Goal: Information Seeking & Learning: Learn about a topic

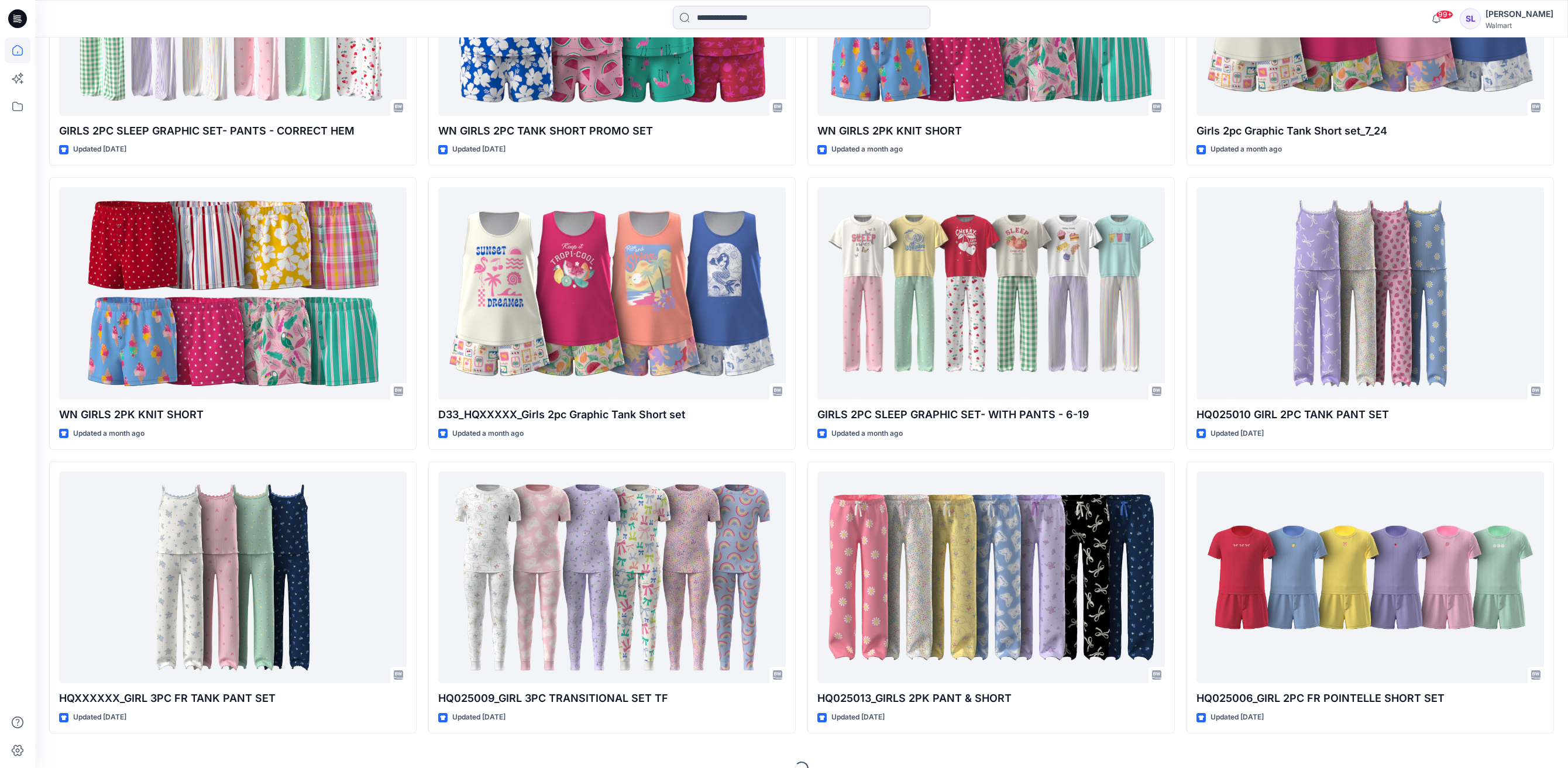
scroll to position [578, 0]
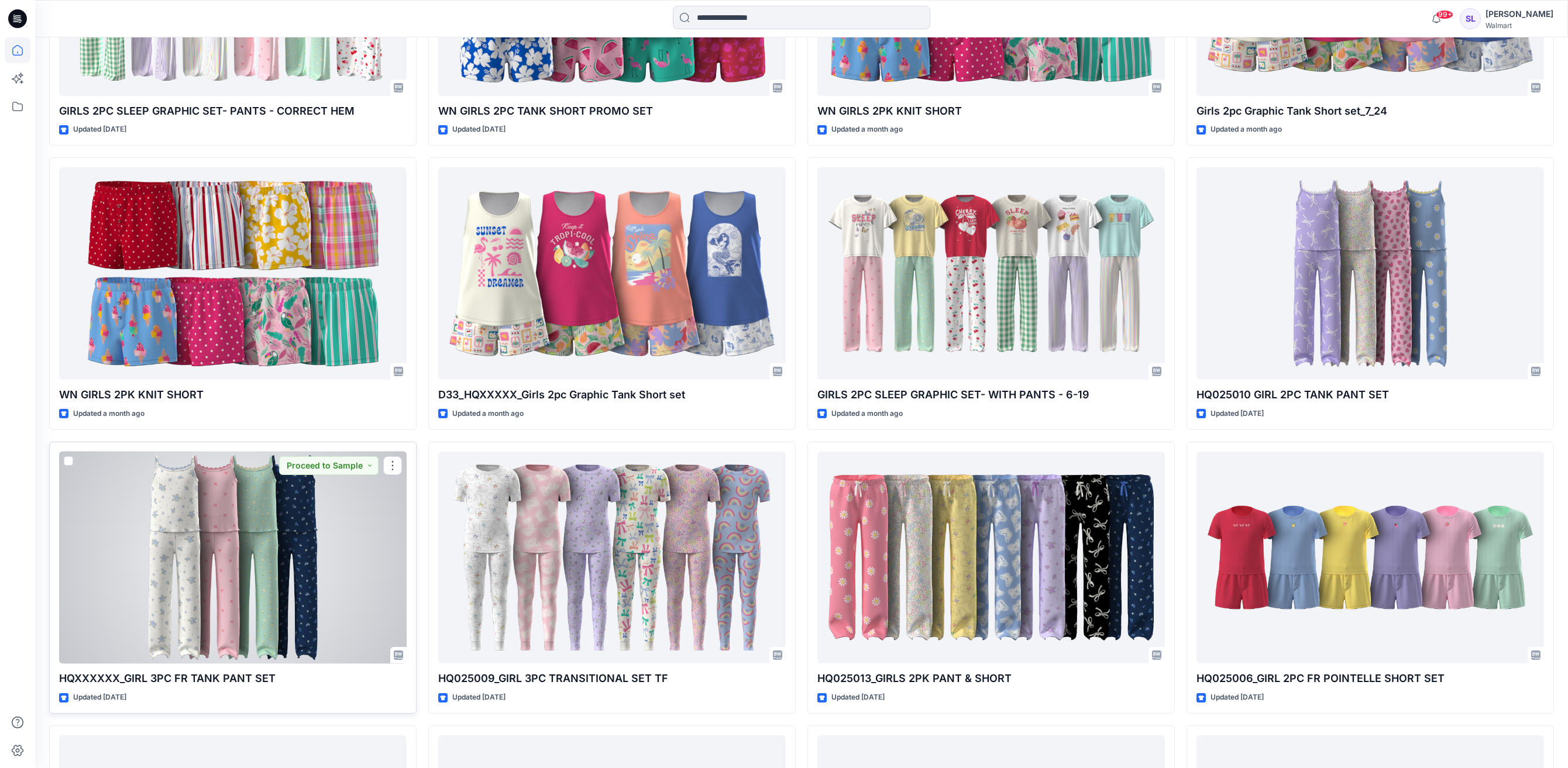
click at [184, 536] on div at bounding box center [233, 558] width 348 height 212
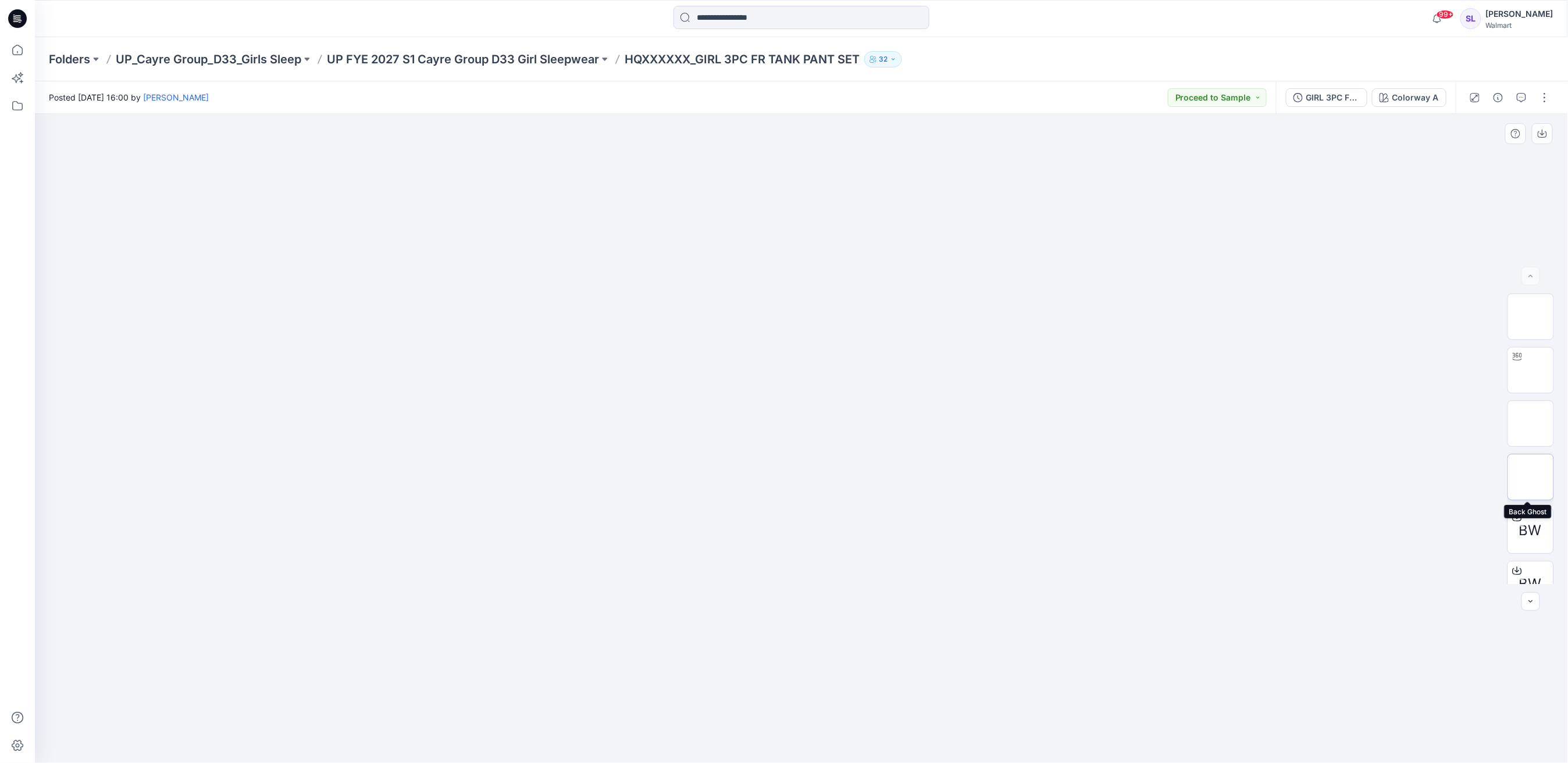
click at [1530, 477] on img at bounding box center [1530, 477] width 0 height 0
click at [1337, 94] on div "GIRL 3PC FR TANK PANT SET POST ADM" at bounding box center [1333, 97] width 54 height 12
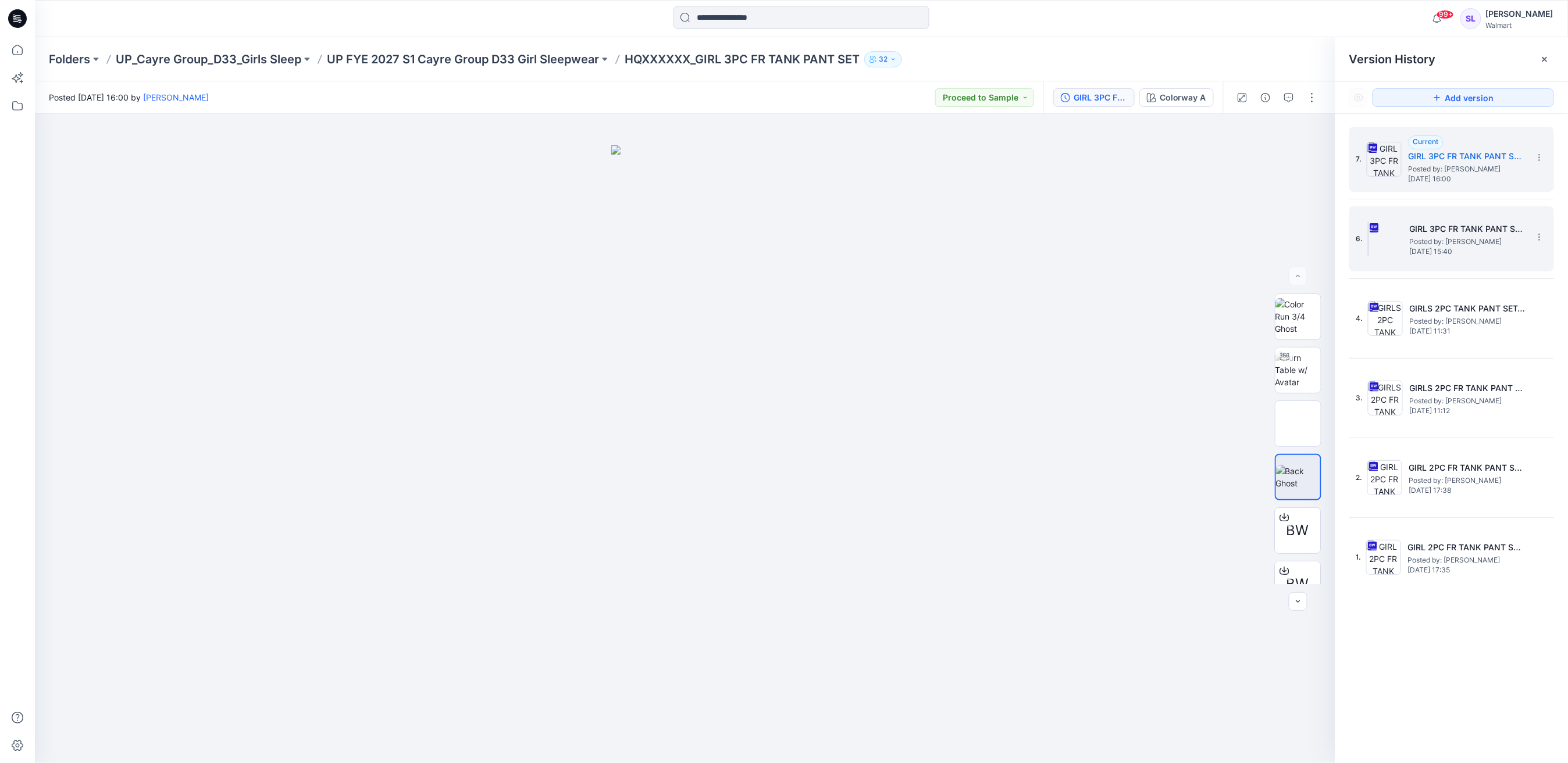
click at [1467, 236] on span "Posted by: [PERSON_NAME]" at bounding box center [1468, 241] width 116 height 12
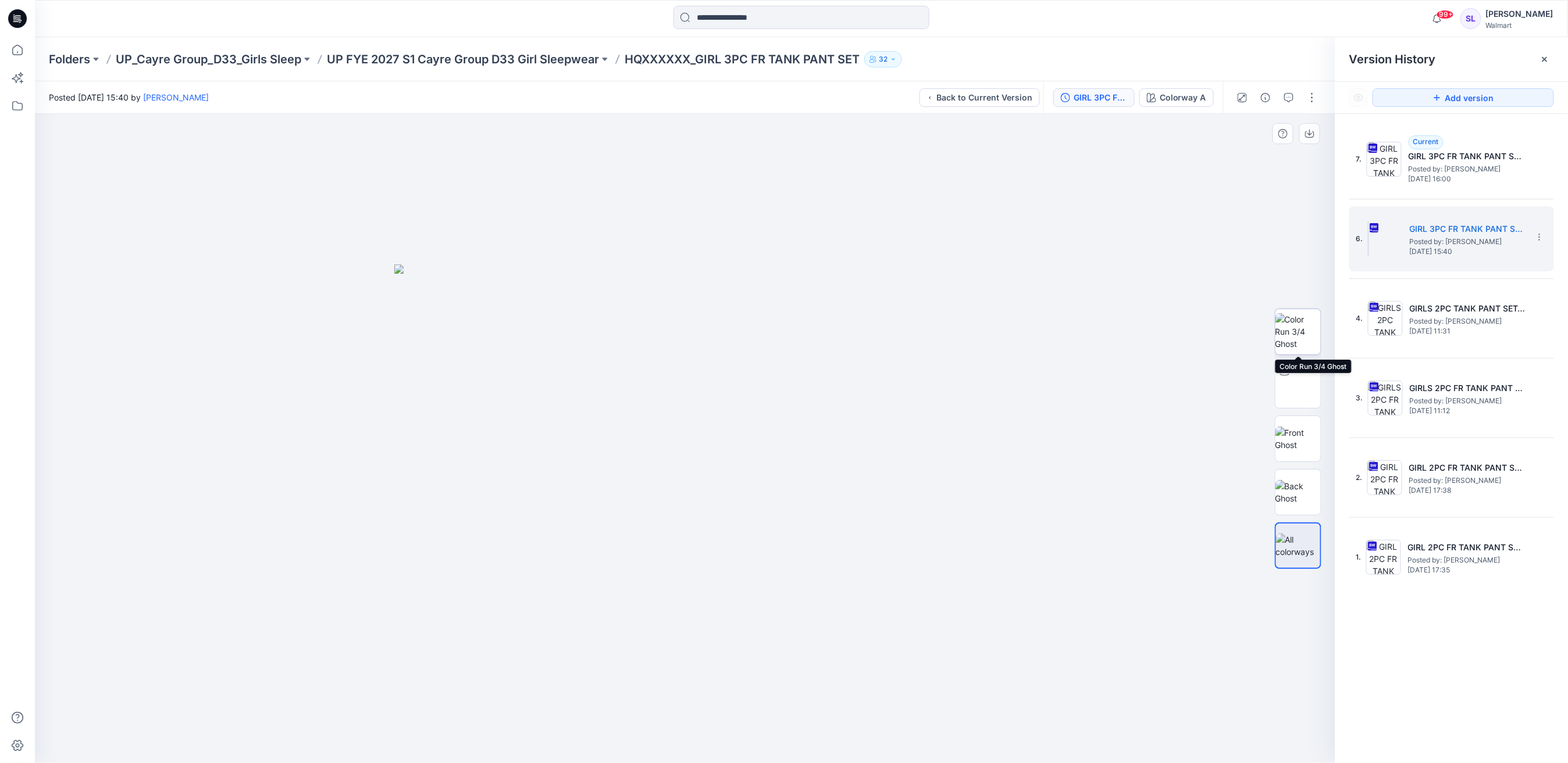
click at [1304, 322] on img at bounding box center [1297, 331] width 46 height 37
click at [1297, 439] on img at bounding box center [1297, 438] width 46 height 24
click at [1304, 331] on img at bounding box center [1297, 331] width 46 height 37
